Goal: Navigation & Orientation: Find specific page/section

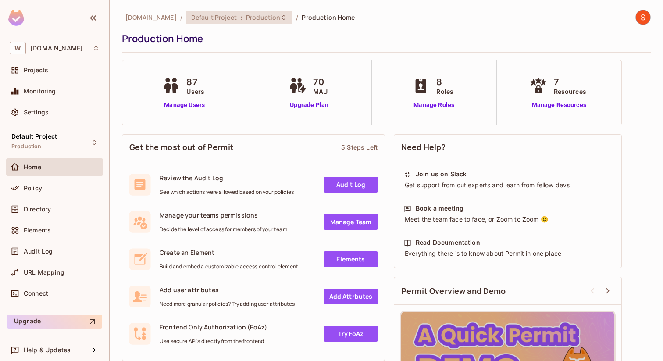
click at [255, 16] on span "Production" at bounding box center [263, 17] width 34 height 8
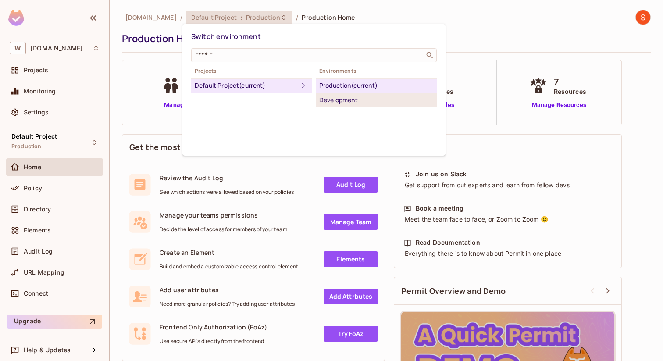
click at [332, 100] on div "Development" at bounding box center [376, 100] width 114 height 11
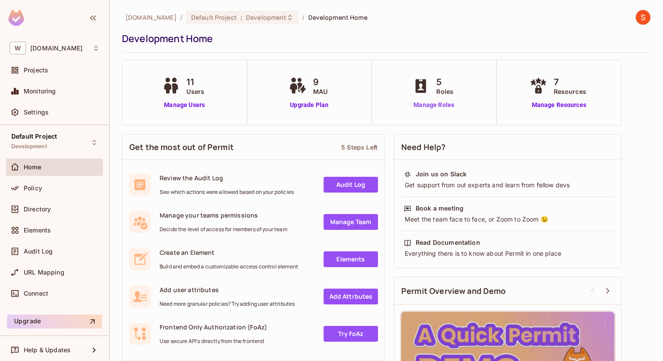
click at [424, 107] on link "Manage Roles" at bounding box center [434, 104] width 48 height 9
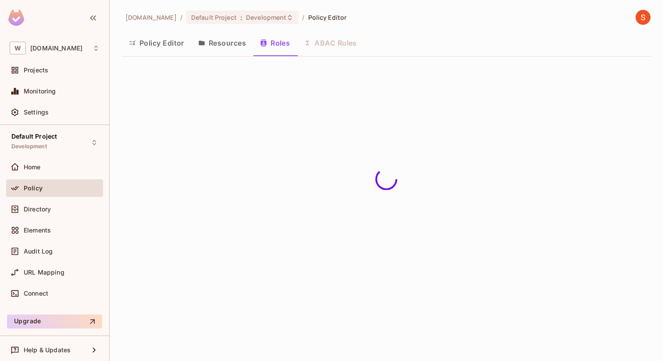
click at [230, 46] on button "Resources" at bounding box center [222, 43] width 62 height 22
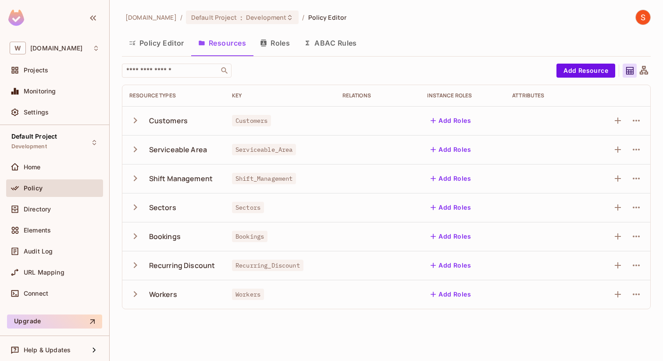
click at [135, 179] on icon "button" at bounding box center [135, 178] width 12 height 12
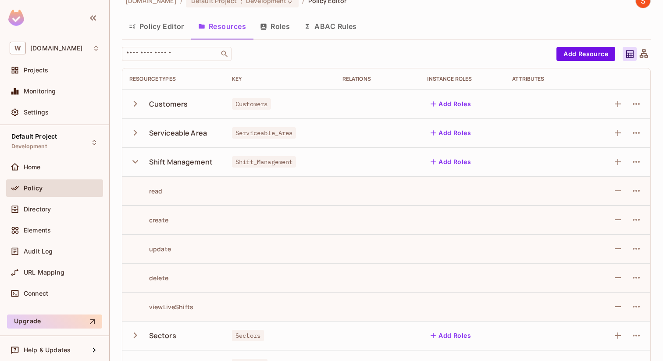
scroll to position [18, 0]
click at [47, 162] on div "Home" at bounding box center [55, 167] width 90 height 11
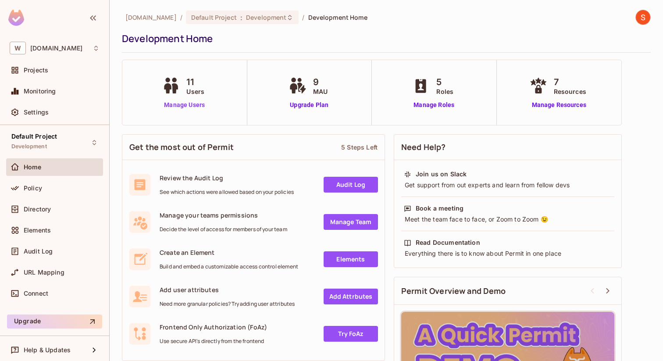
click at [185, 109] on link "Manage Users" at bounding box center [184, 104] width 49 height 9
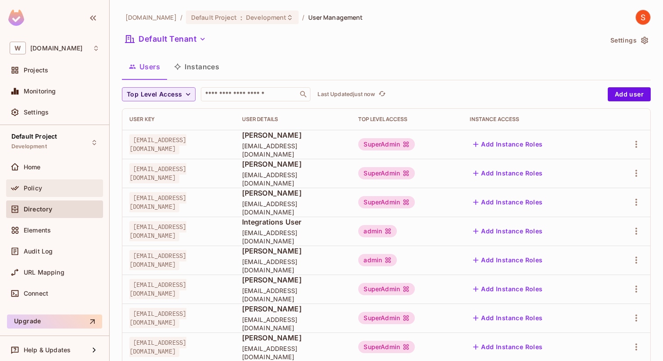
click at [63, 189] on div "Policy" at bounding box center [62, 188] width 76 height 7
